Goal: Task Accomplishment & Management: Use online tool/utility

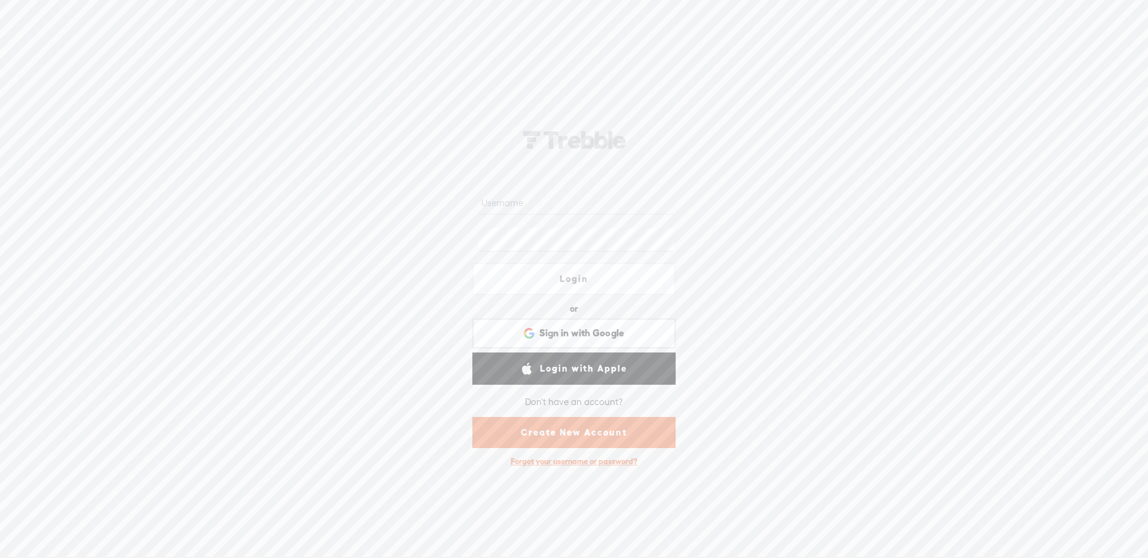
click at [508, 227] on div at bounding box center [573, 240] width 203 height 37
click at [505, 200] on input "text" at bounding box center [576, 202] width 194 height 23
type input "monsieur_ninja"
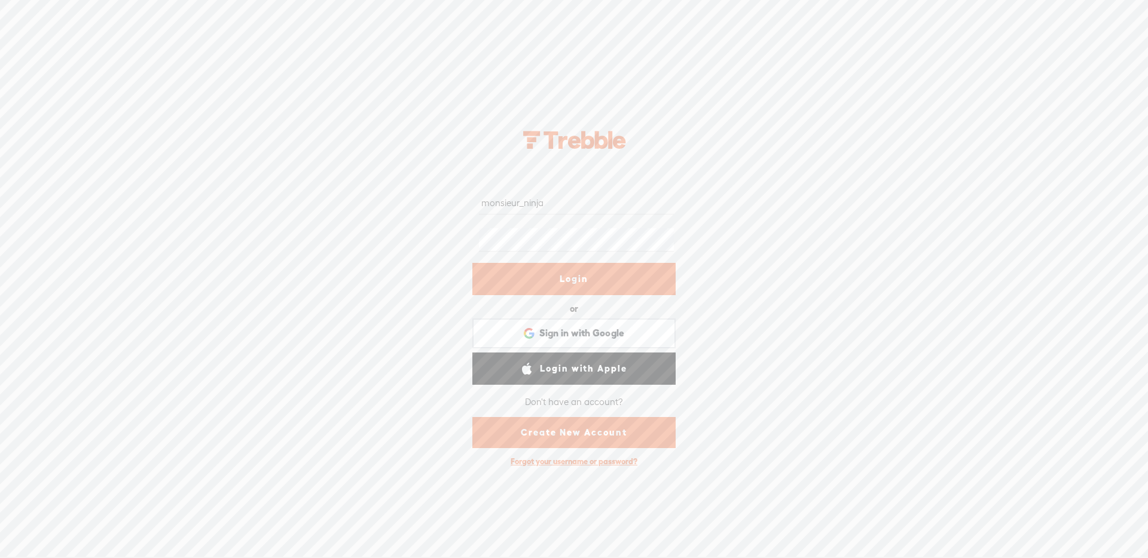
click at [581, 276] on link "Login" at bounding box center [573, 279] width 203 height 32
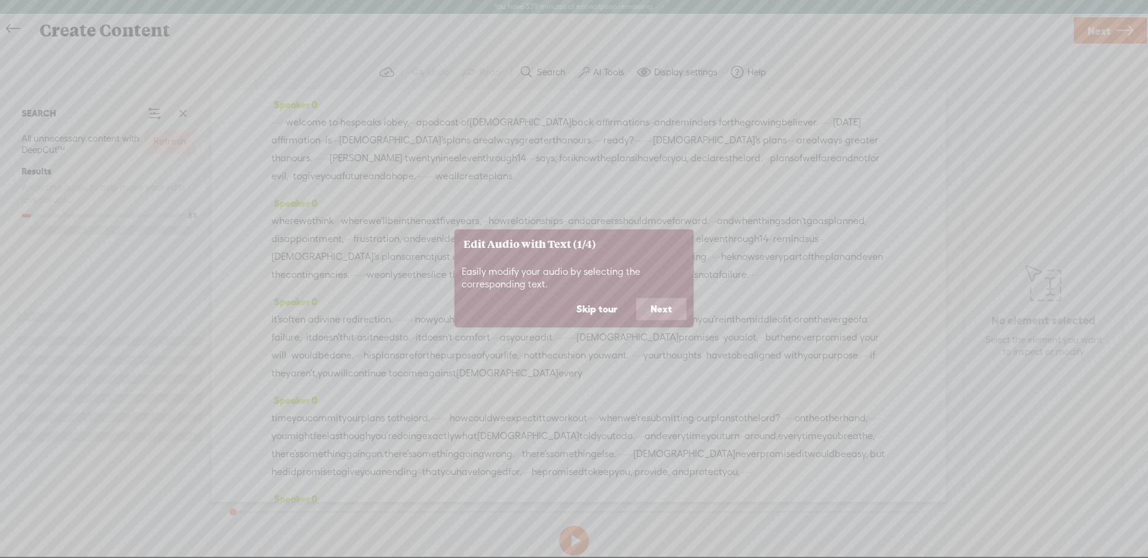
click at [597, 312] on body "You have 339 minutes of transcription remaining. Upgrade to increase your limit…" at bounding box center [574, 278] width 1148 height 557
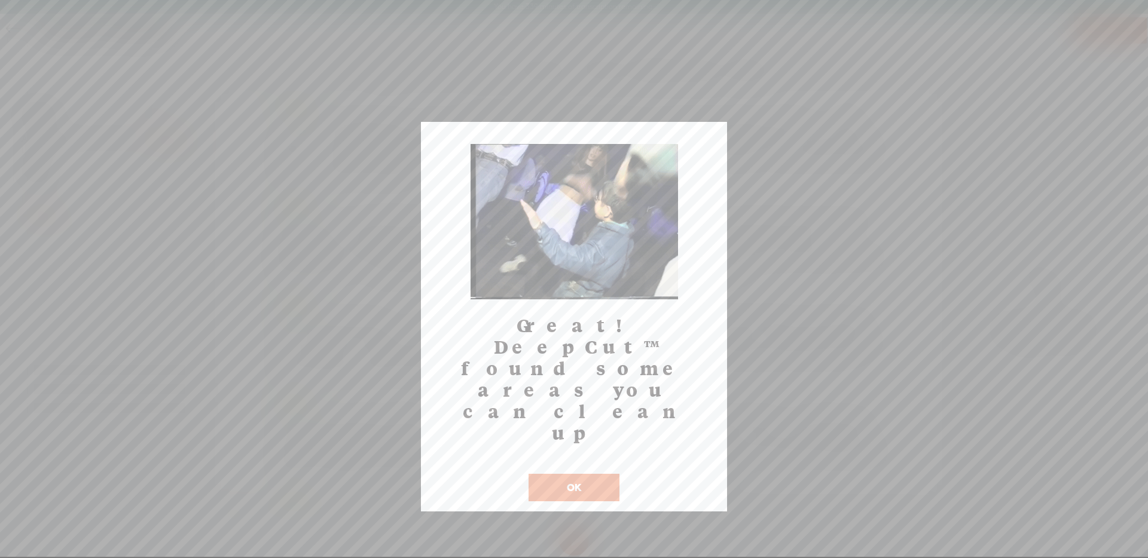
click at [611, 474] on button "OK" at bounding box center [574, 488] width 91 height 28
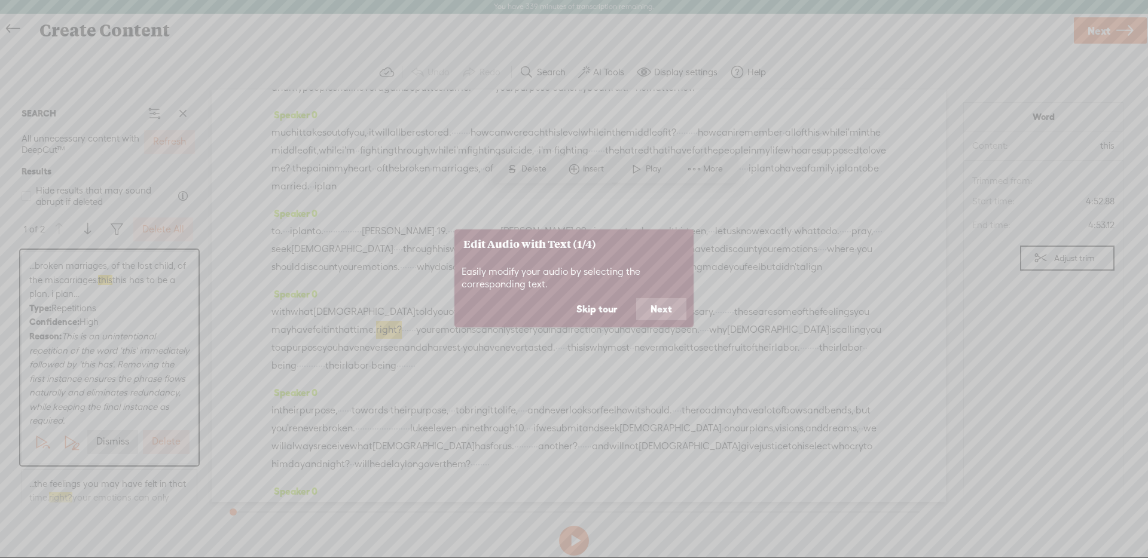
scroll to position [723, 0]
click at [606, 312] on button "Skip tour" at bounding box center [596, 309] width 69 height 23
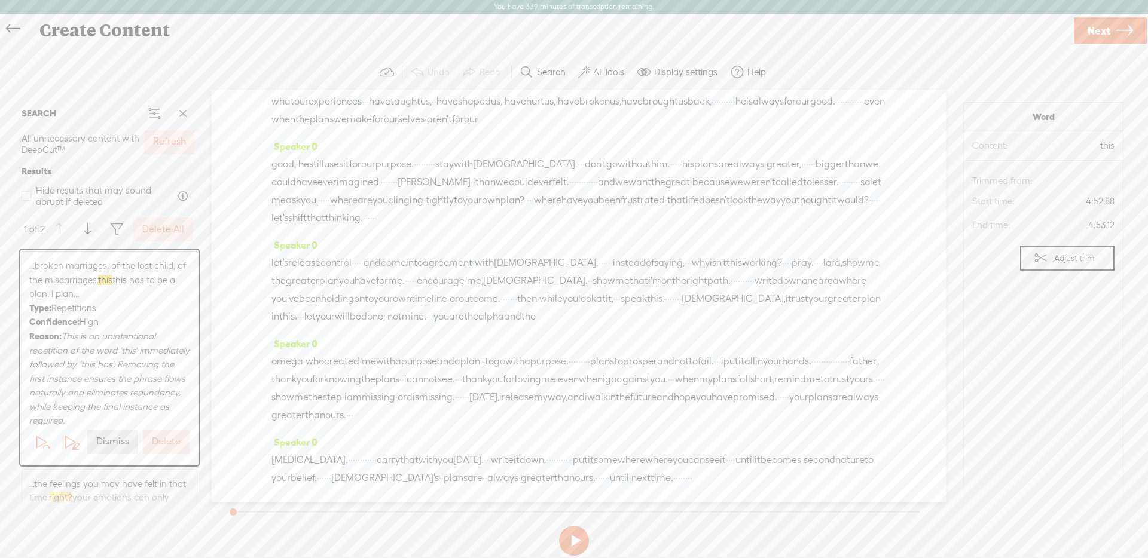
scroll to position [1294, 0]
click at [122, 235] on span at bounding box center [116, 229] width 14 height 14
click at [187, 259] on div "Confidence" at bounding box center [169, 263] width 120 height 29
checkbox input "false"
click at [270, 326] on span "Medium" at bounding box center [275, 327] width 43 height 14
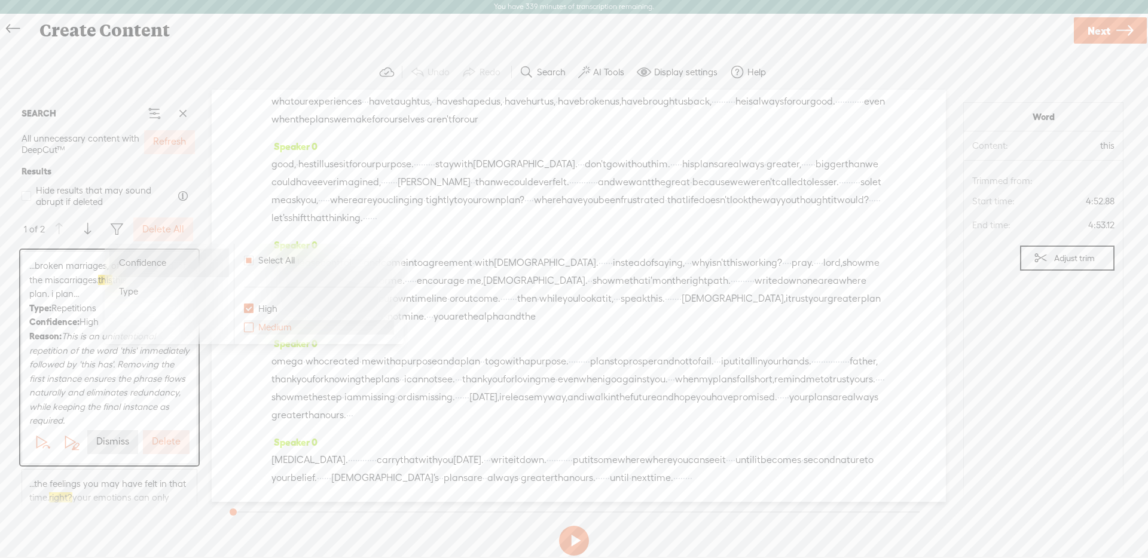
click at [254, 326] on input "Medium" at bounding box center [249, 328] width 10 height 10
checkbox input "false"
checkbox input "true"
click at [410, 272] on span "·" at bounding box center [408, 281] width 2 height 18
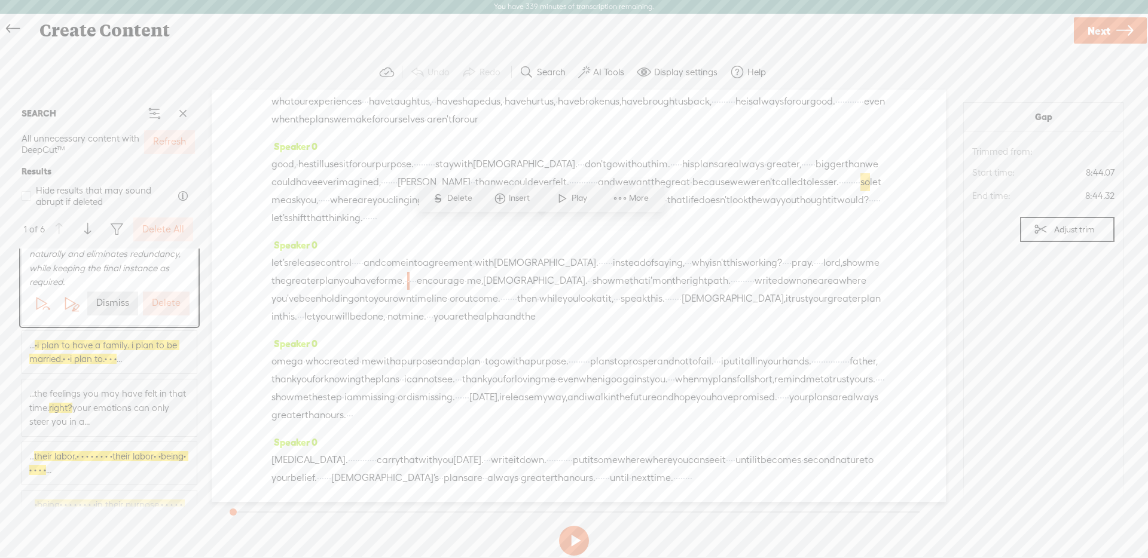
scroll to position [131, 0]
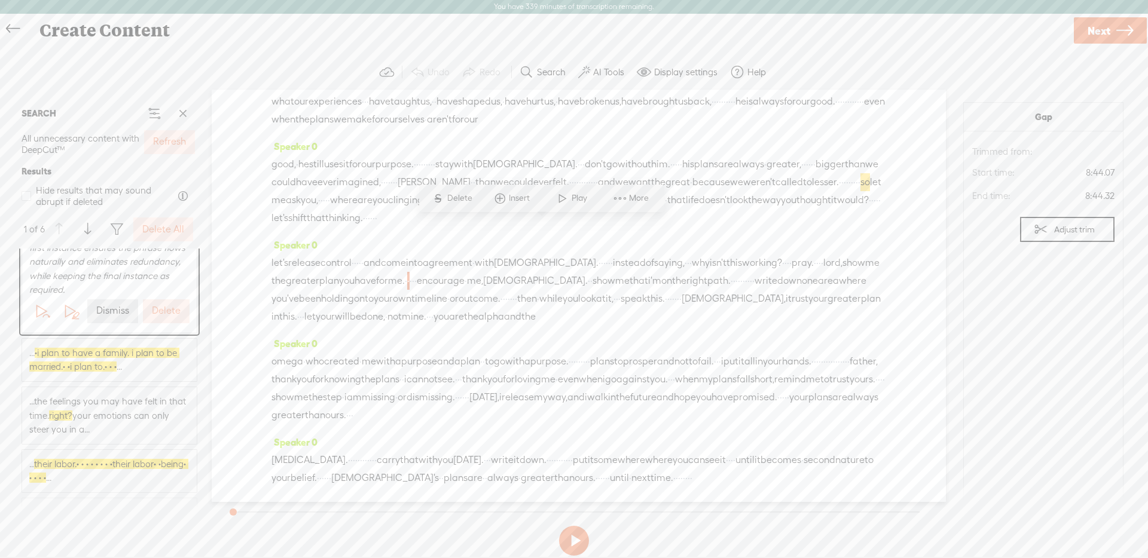
click at [160, 358] on span "· i plan to have a family. i plan to be married. · · i plan to. · · ·" at bounding box center [104, 360] width 150 height 25
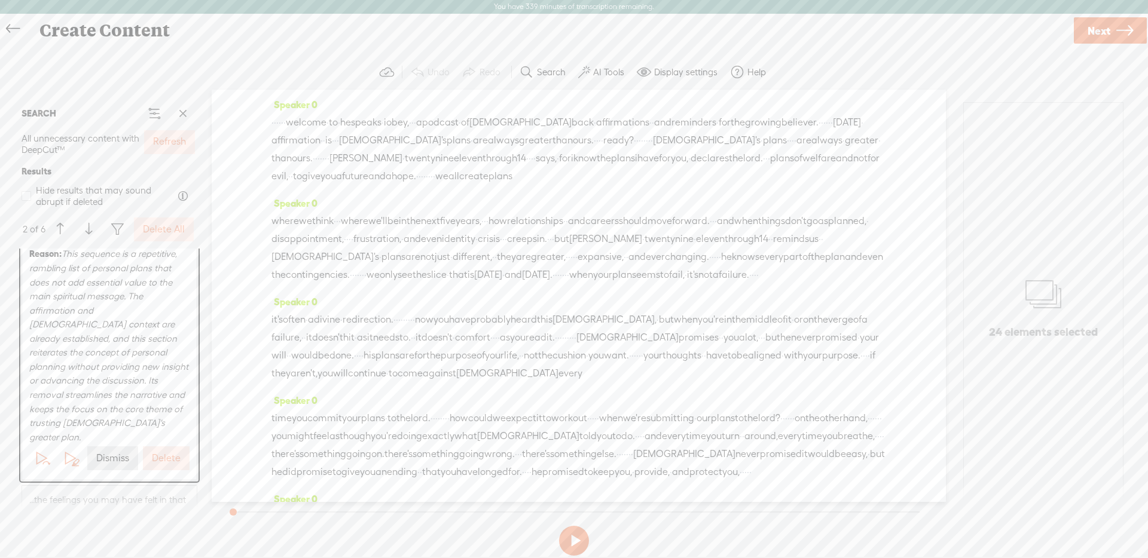
scroll to position [0, 0]
